Goal: Task Accomplishment & Management: Complete application form

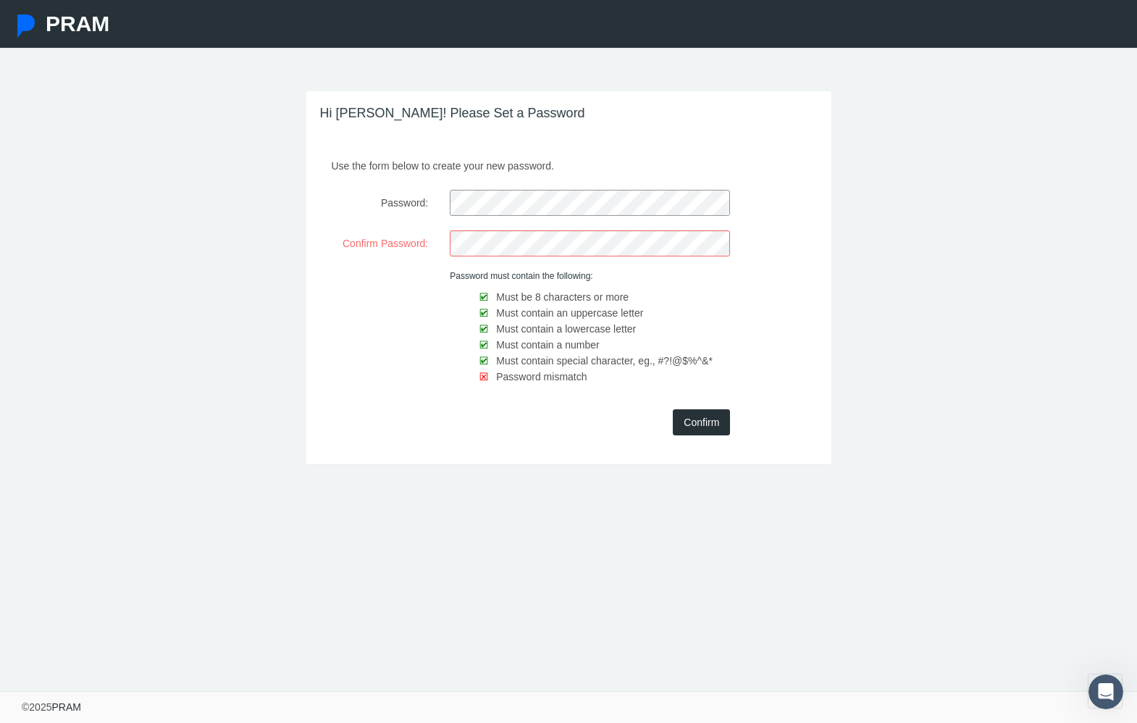
click at [506, 257] on div "Use the form below to create your new password. Password: Confirm Password: Pas…" at bounding box center [568, 308] width 525 height 311
click at [703, 424] on input "Confirm" at bounding box center [701, 422] width 57 height 26
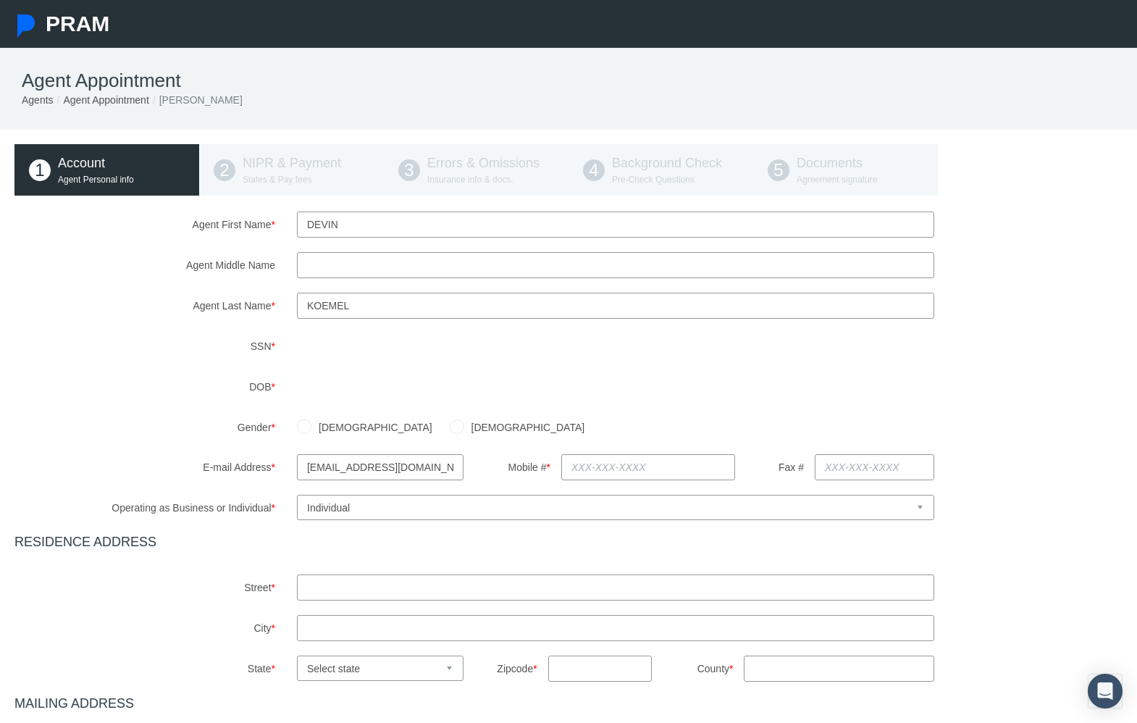
click at [146, 414] on div "Agent First Name * Devin Agent Middle Name Agent Last Name * SSN" at bounding box center [568, 547] width 1108 height 671
click at [299, 430] on input "[DEMOGRAPHIC_DATA]" at bounding box center [304, 425] width 14 height 14
radio input "true"
click at [369, 472] on input "[EMAIL_ADDRESS][DOMAIN_NAME]" at bounding box center [380, 467] width 167 height 26
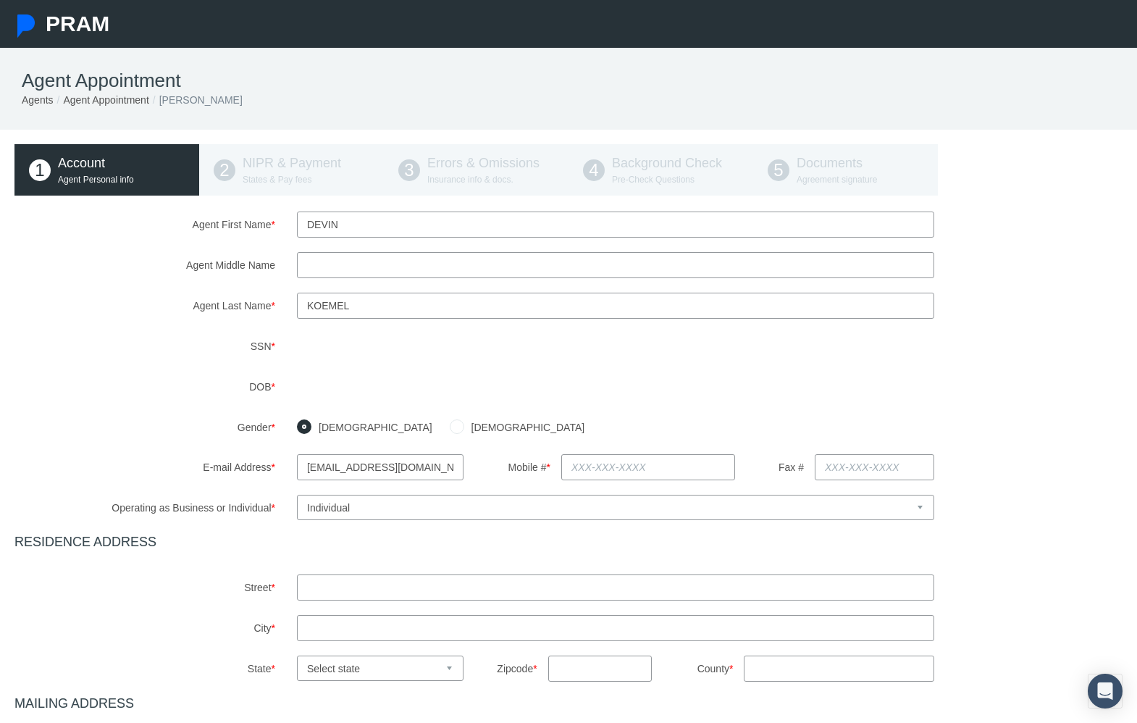
click at [369, 472] on input "[EMAIL_ADDRESS][DOMAIN_NAME]" at bounding box center [380, 467] width 167 height 26
type input "[EMAIL_ADDRESS][DOMAIN_NAME]"
click at [576, 474] on input "text" at bounding box center [648, 467] width 174 height 26
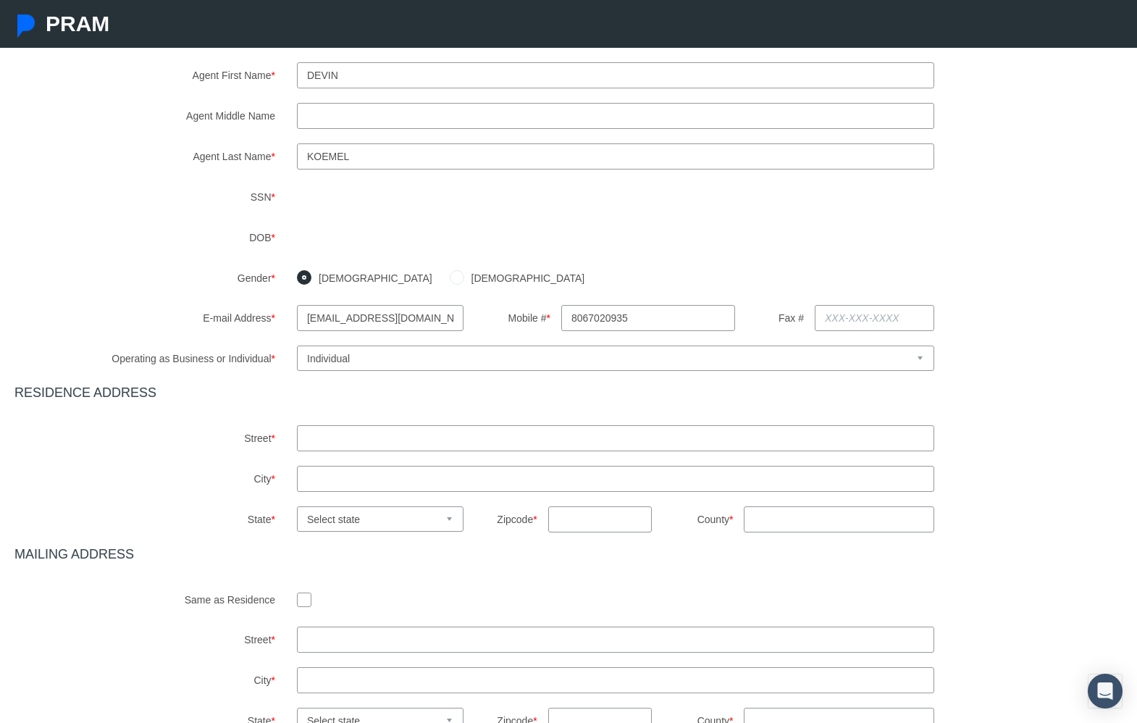
scroll to position [152, 0]
type input "[PHONE_NUMBER]"
click at [719, 456] on div "Agent First Name * Devin Agent Middle Name Agent Last Name * SSN" at bounding box center [568, 394] width 1108 height 671
click at [719, 439] on input "text" at bounding box center [615, 435] width 637 height 26
type input "[STREET_ADDRESS]"
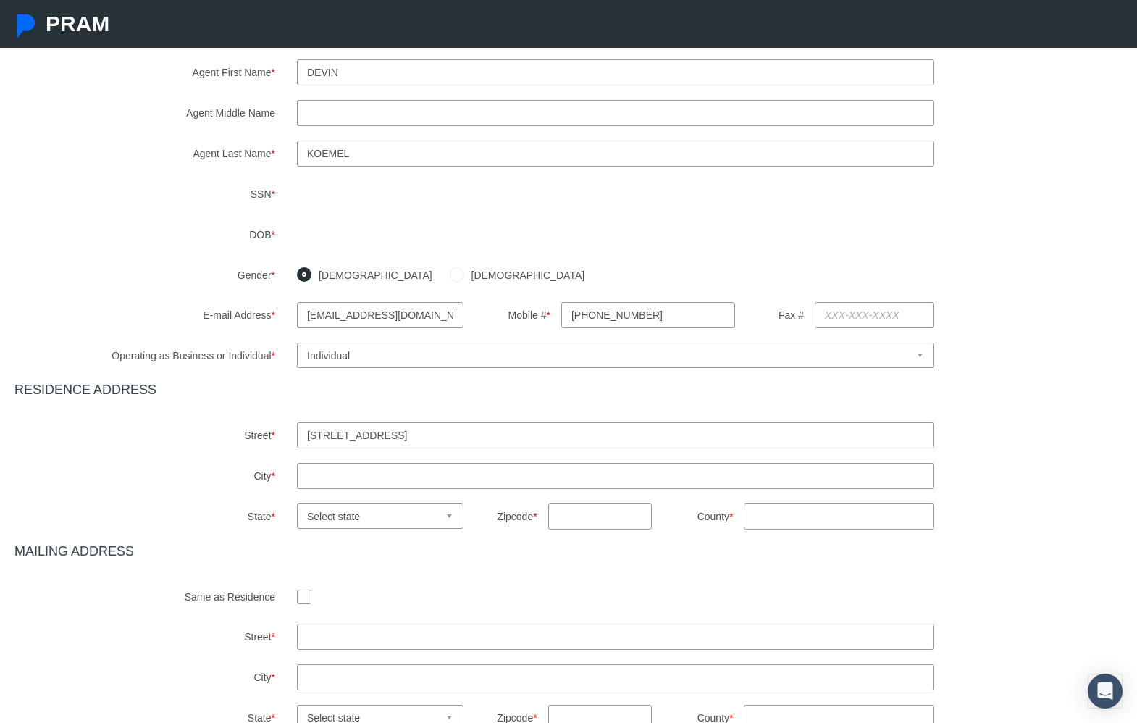
click at [651, 474] on input "text" at bounding box center [615, 476] width 637 height 26
type input "lubbock"
select select "[GEOGRAPHIC_DATA]"
type input "79407"
click at [873, 522] on input "County *" at bounding box center [839, 516] width 190 height 26
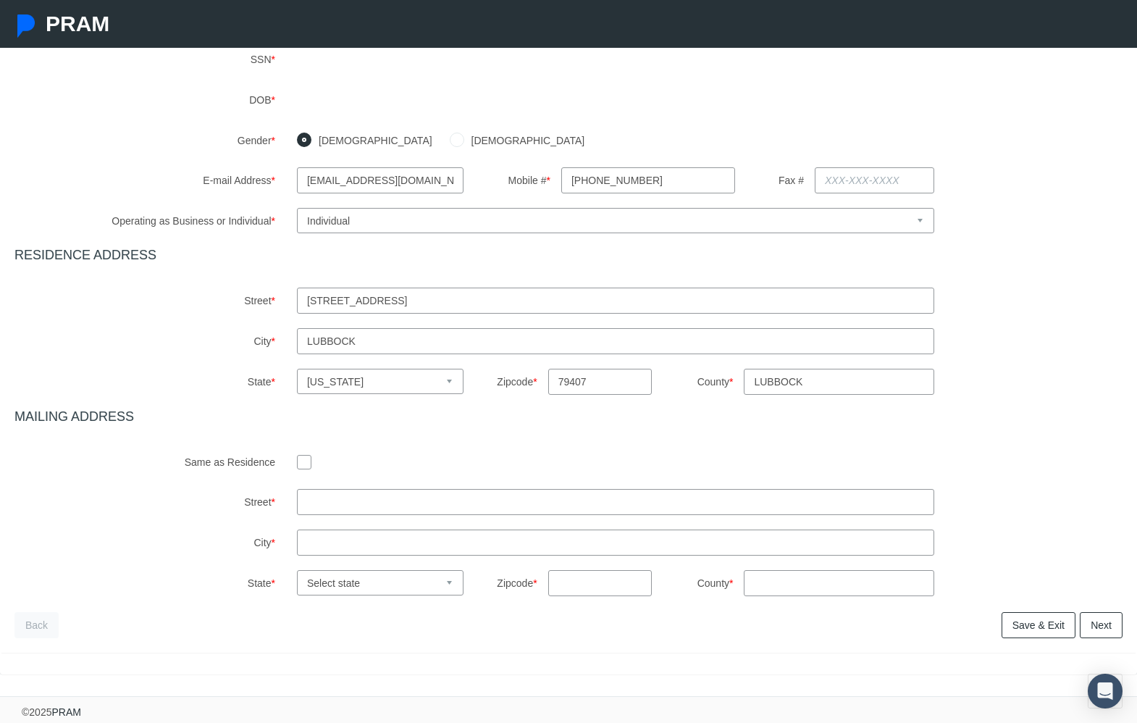
scroll to position [292, 0]
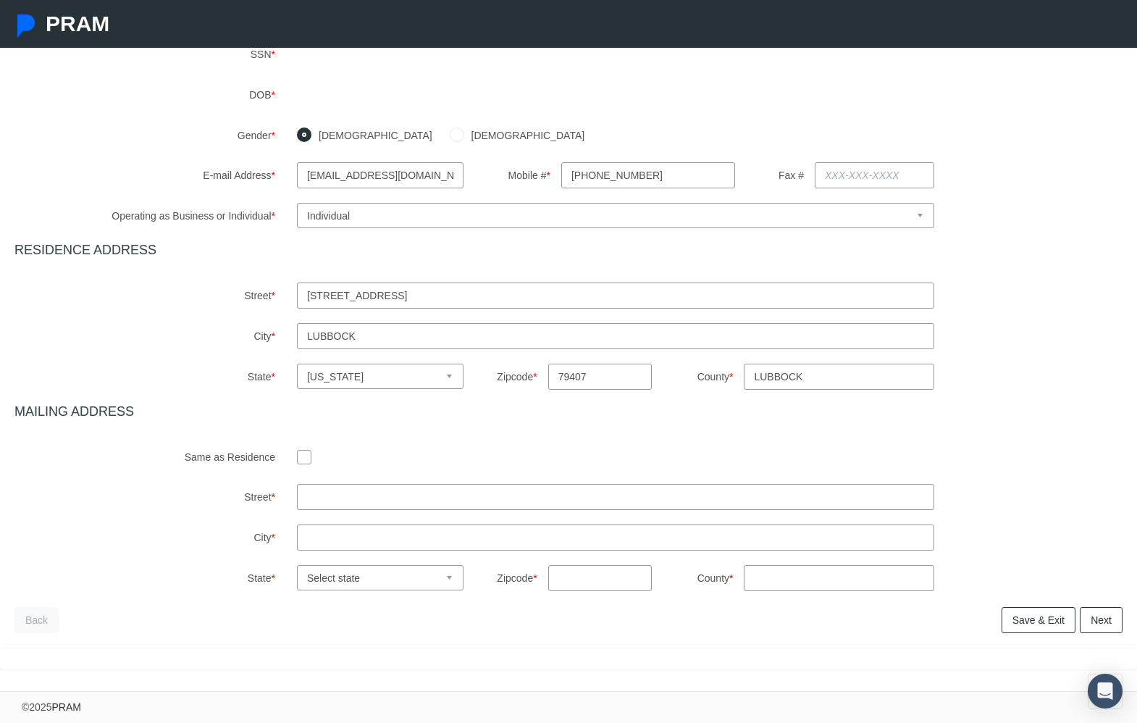
type input "lubbock"
click at [306, 463] on input "checkbox" at bounding box center [304, 456] width 14 height 14
checkbox input "true"
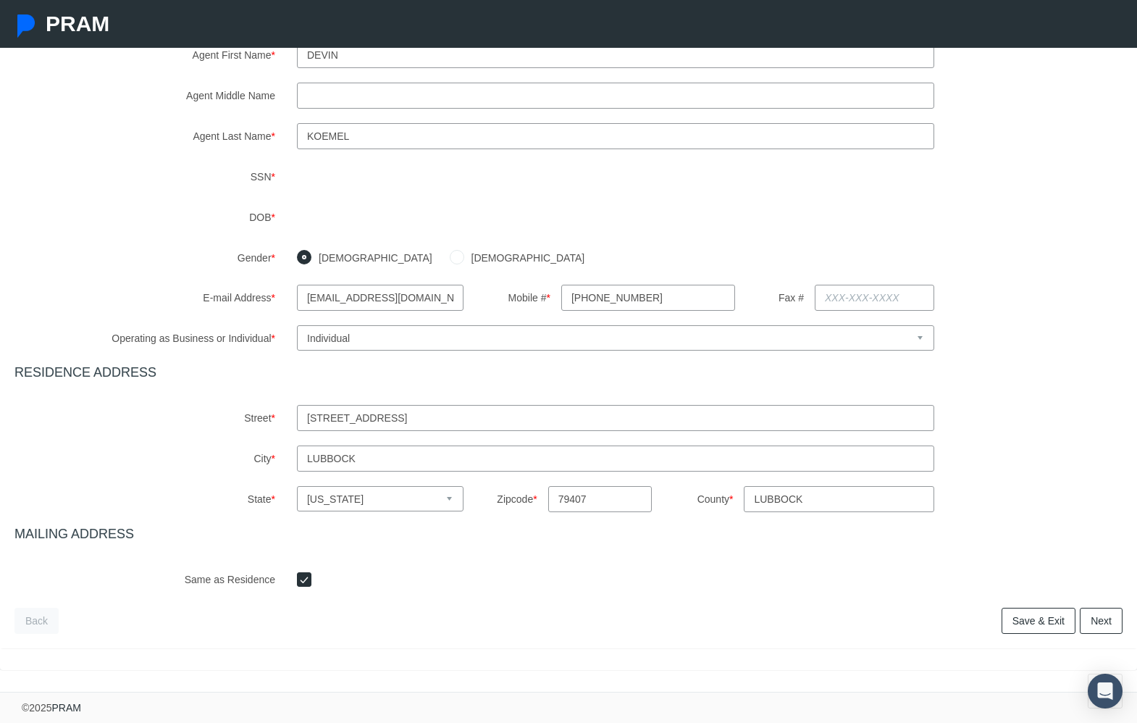
click at [1113, 626] on link "Next" at bounding box center [1101, 621] width 43 height 26
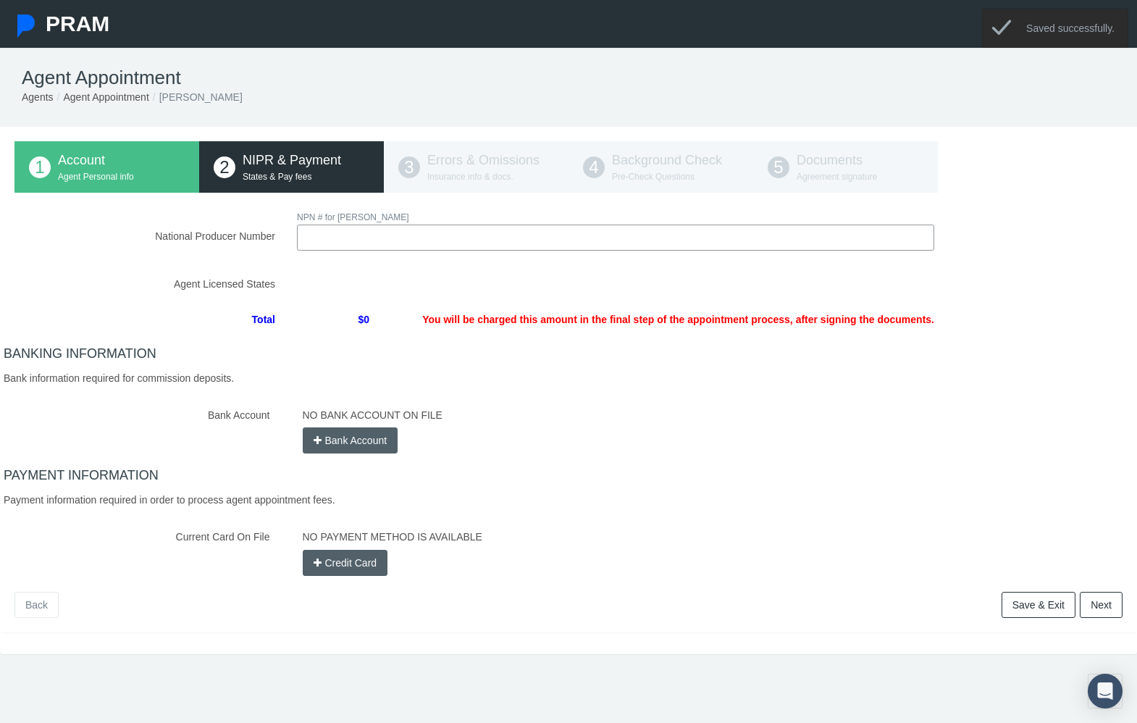
scroll to position [0, 0]
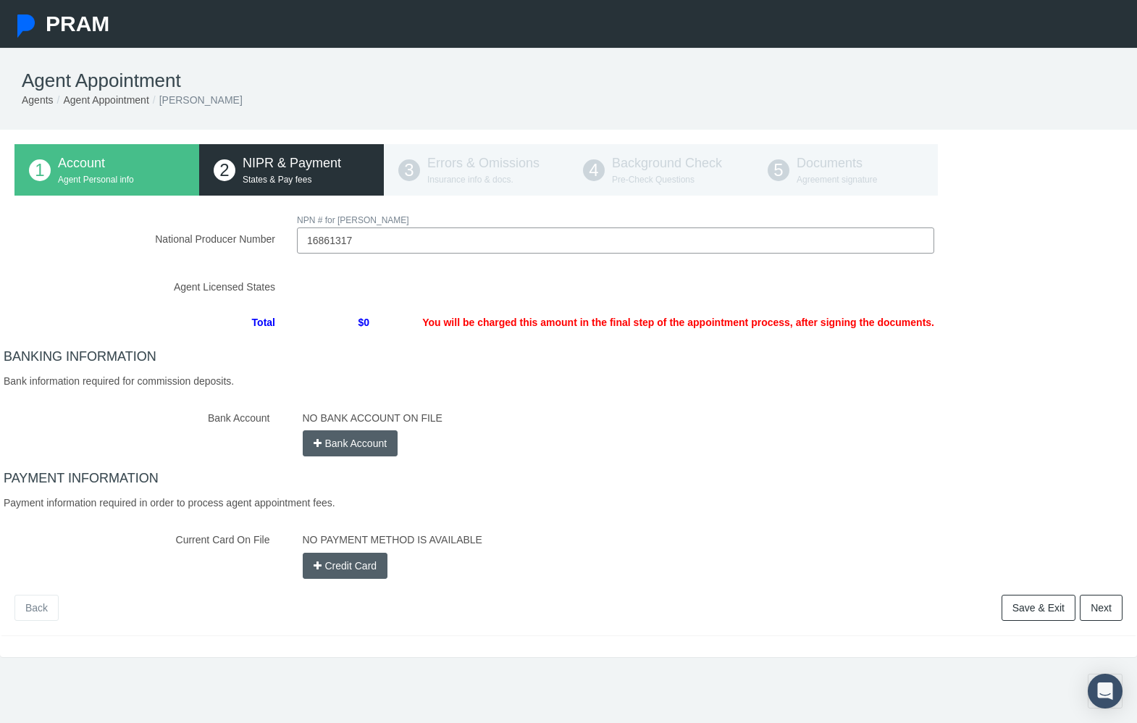
type input "16861317"
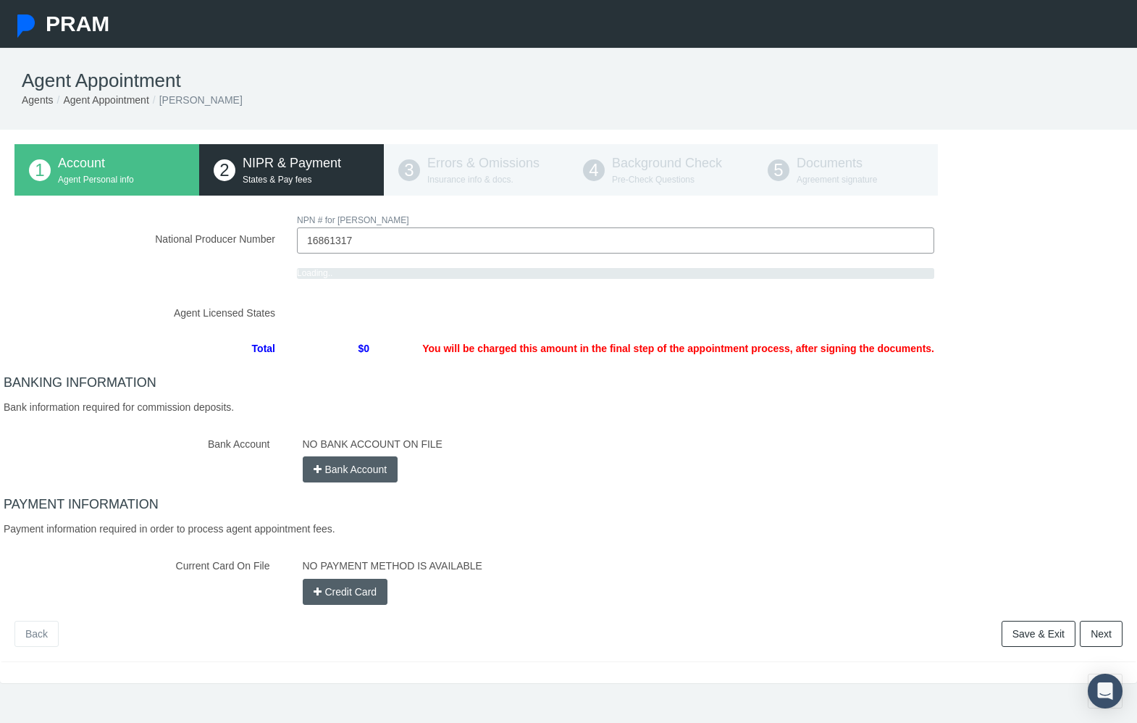
click at [855, 395] on div "BANKING INFORMATION Bank information required for commission deposits. Bank Acc…" at bounding box center [569, 428] width 1130 height 107
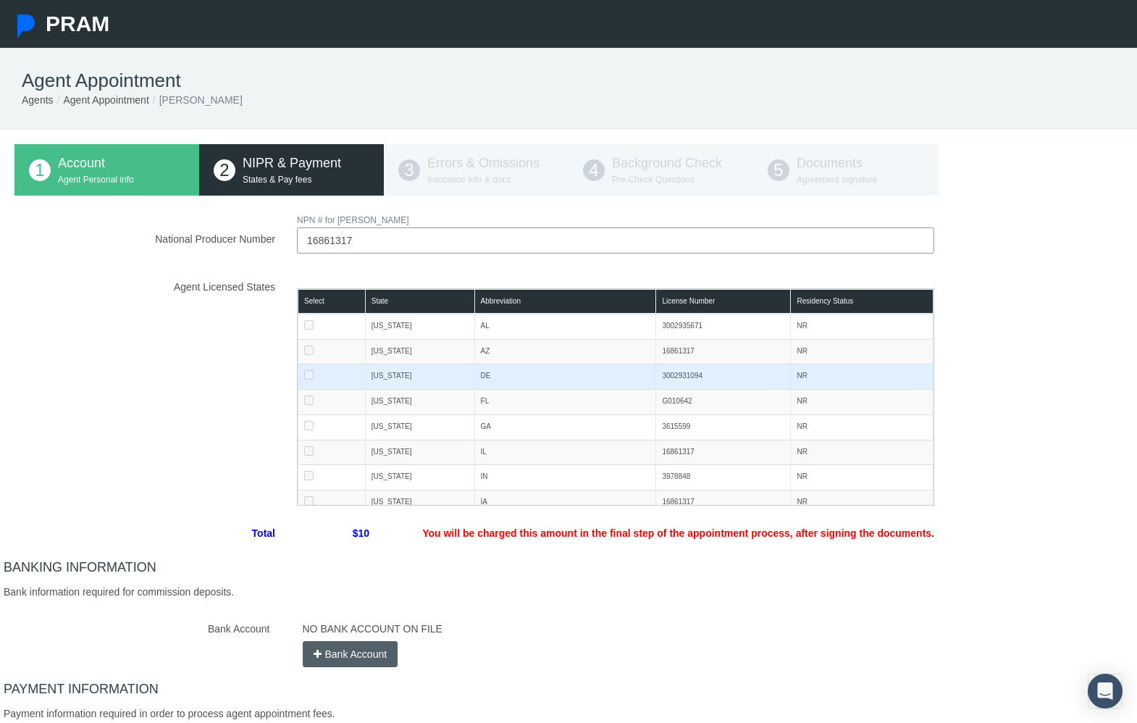
click at [312, 386] on td at bounding box center [331, 376] width 67 height 25
